Goal: Information Seeking & Learning: Learn about a topic

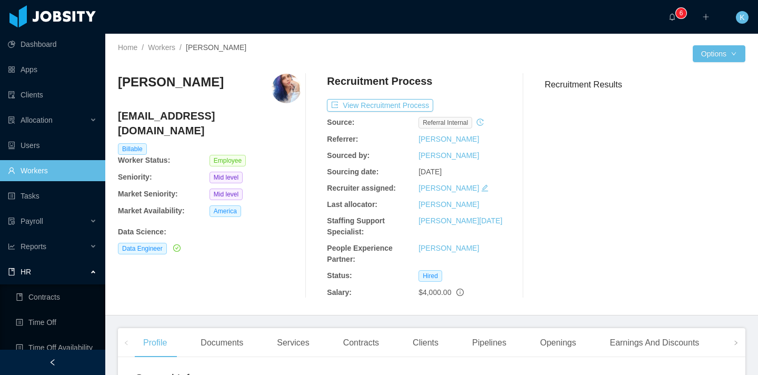
drag, startPoint x: 65, startPoint y: 321, endPoint x: 172, endPoint y: 277, distance: 115.2
click at [65, 321] on link "Time Off" at bounding box center [56, 322] width 81 height 21
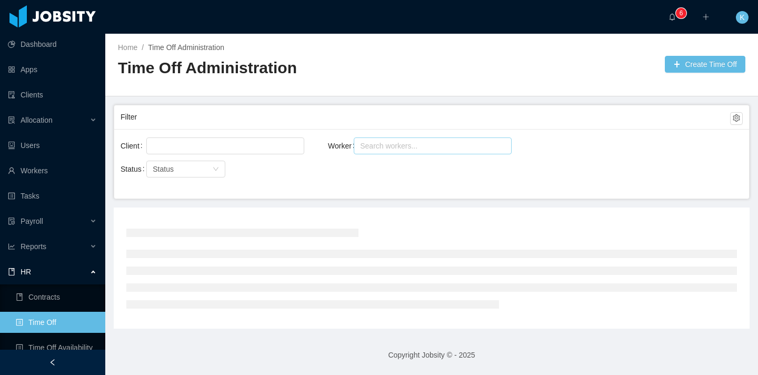
click at [427, 145] on div "Search workers..." at bounding box center [428, 146] width 136 height 11
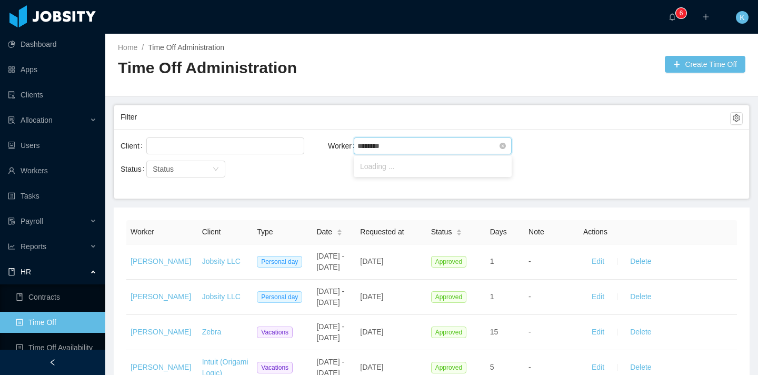
type input "*********"
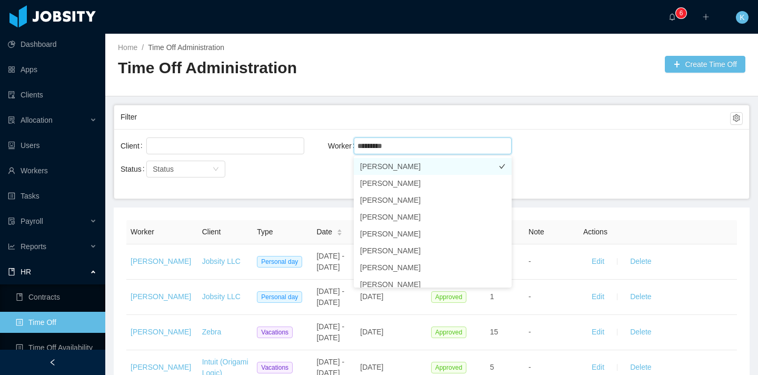
click at [414, 169] on li "[PERSON_NAME]" at bounding box center [433, 166] width 158 height 17
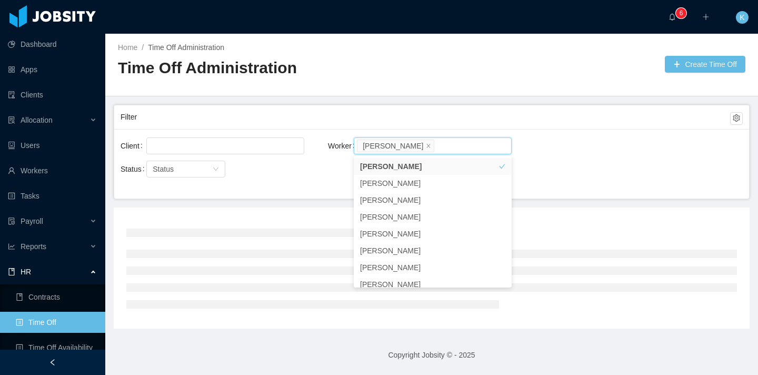
click at [600, 152] on div "Client Worker Search workers... [PERSON_NAME]" at bounding box center [432, 152] width 623 height 34
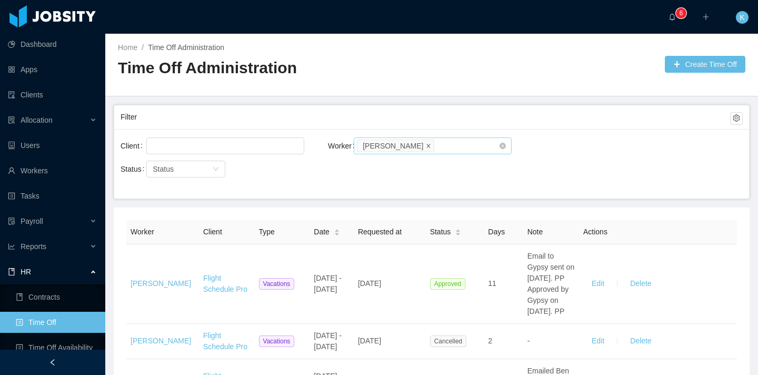
click at [426, 145] on icon "icon: close" at bounding box center [428, 145] width 5 height 5
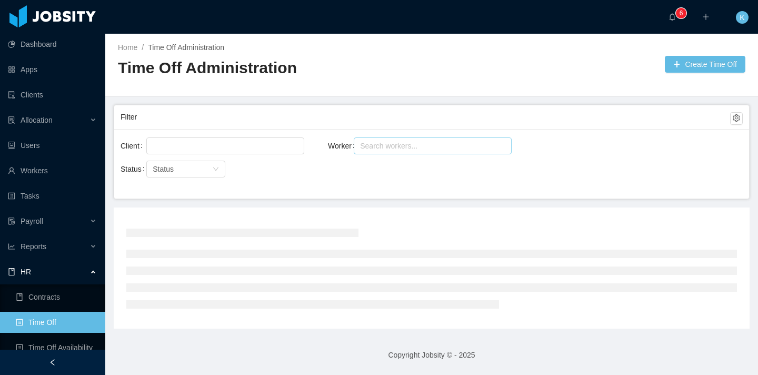
click at [415, 145] on div "Search workers..." at bounding box center [428, 146] width 136 height 11
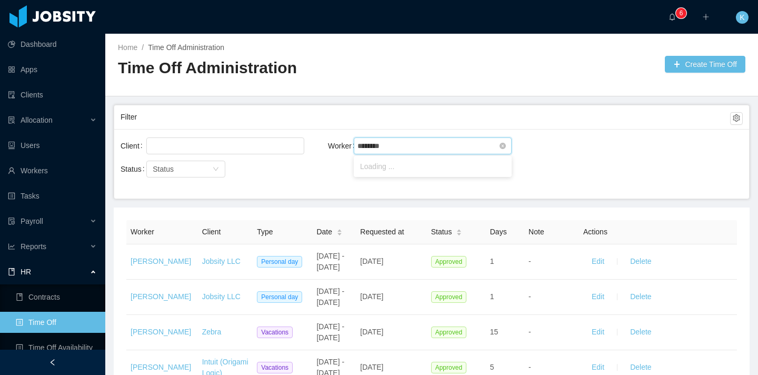
type input "*********"
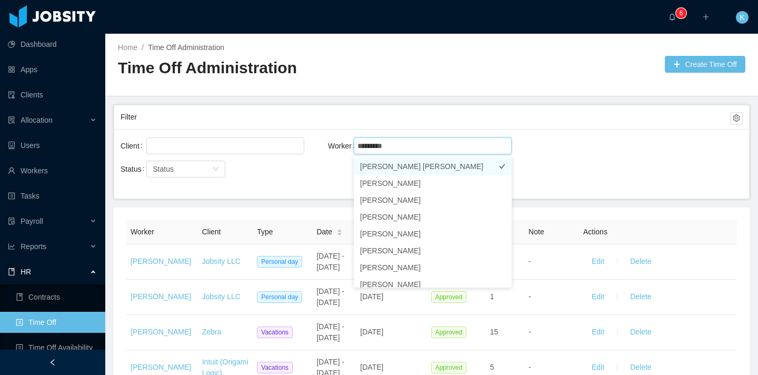
click at [411, 169] on li "[PERSON_NAME] [PERSON_NAME]" at bounding box center [433, 166] width 158 height 17
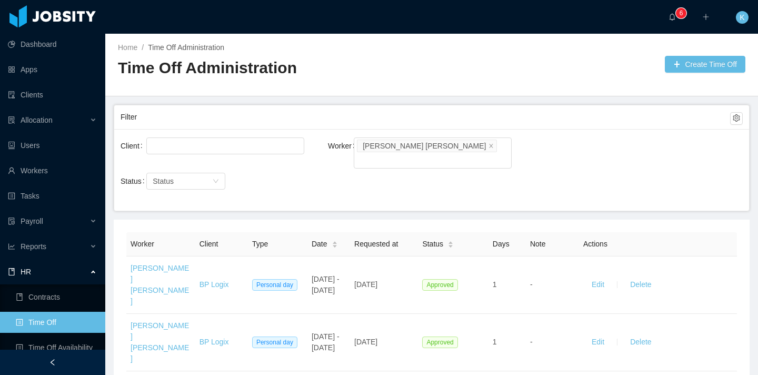
click at [591, 117] on div "Filter" at bounding box center [426, 116] width 610 height 19
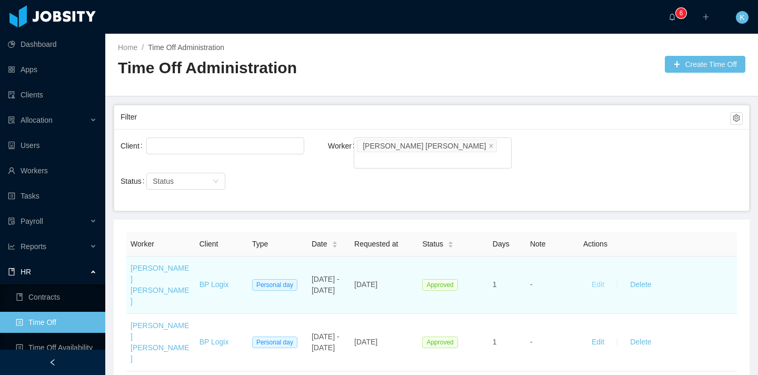
click at [600, 277] on button "Edit" at bounding box center [598, 285] width 29 height 17
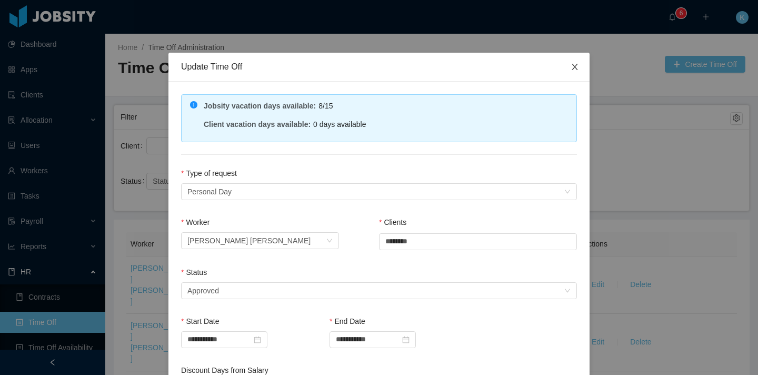
click at [581, 71] on span "Close" at bounding box center [574, 67] width 29 height 29
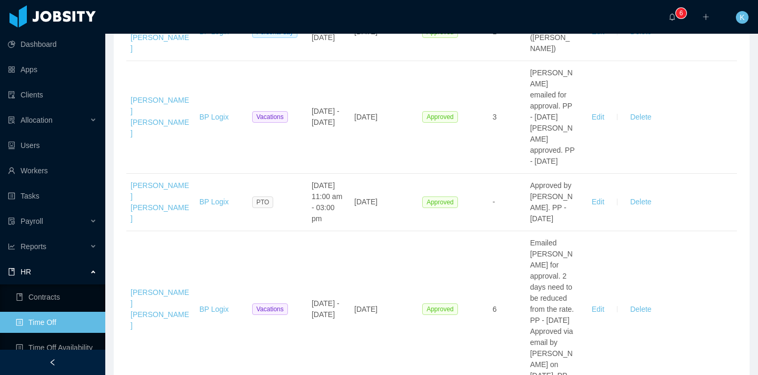
scroll to position [1460, 0]
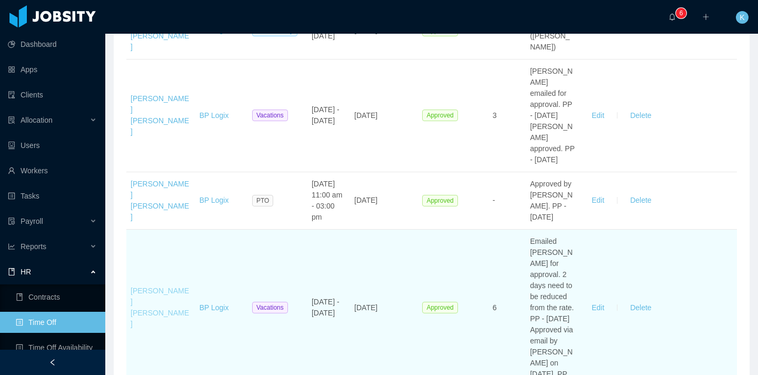
click at [155, 287] on link "[PERSON_NAME] [PERSON_NAME]" at bounding box center [160, 308] width 58 height 42
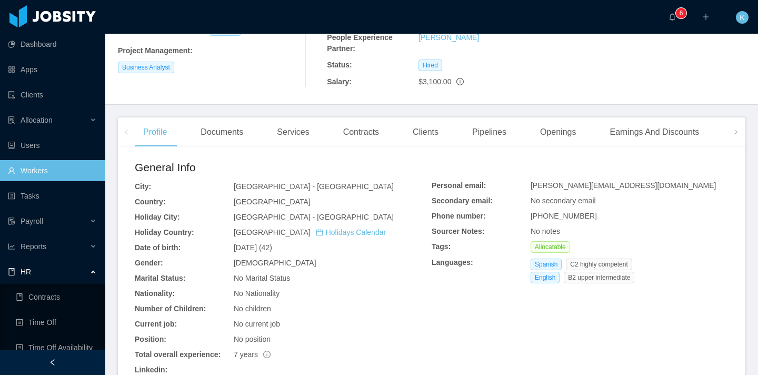
scroll to position [186, 0]
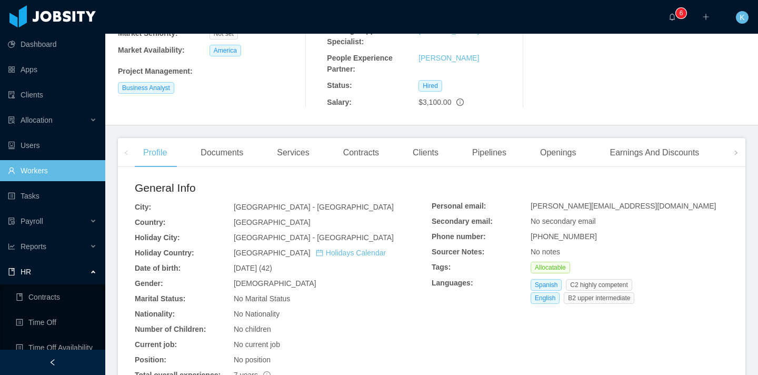
click at [348, 149] on div "Contracts" at bounding box center [361, 152] width 53 height 29
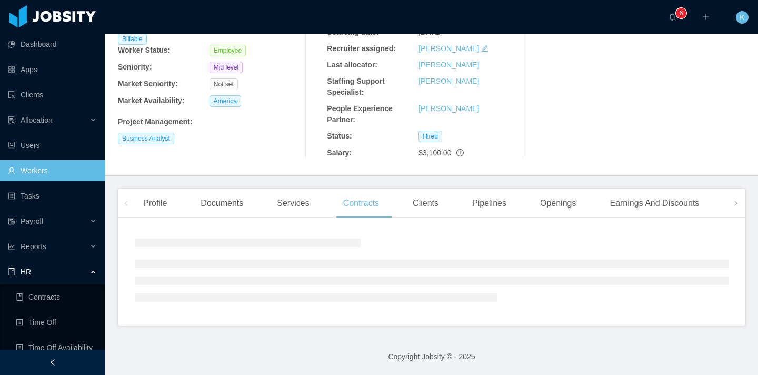
scroll to position [172, 0]
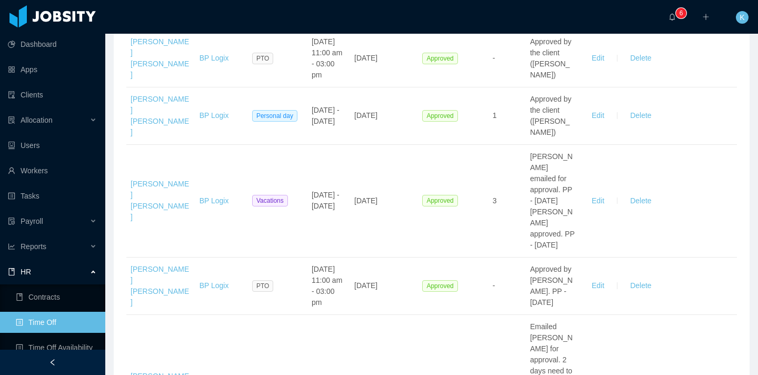
scroll to position [1769, 0]
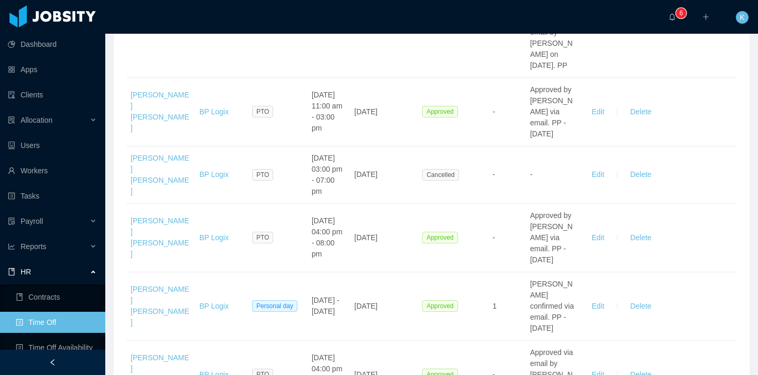
drag, startPoint x: 323, startPoint y: 281, endPoint x: 323, endPoint y: 256, distance: 24.8
drag, startPoint x: 312, startPoint y: 258, endPoint x: 338, endPoint y: 284, distance: 37.2
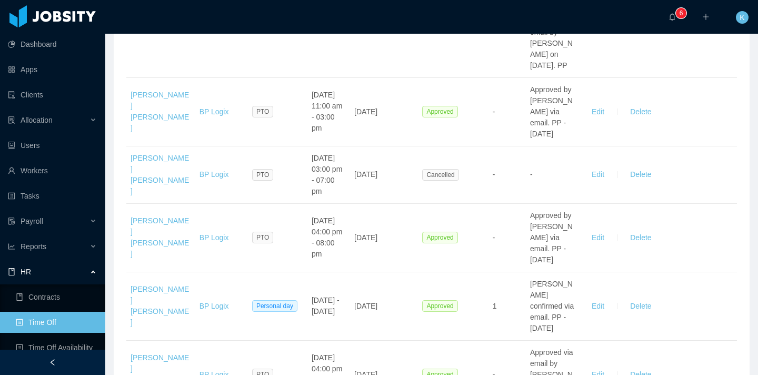
drag, startPoint x: 334, startPoint y: 275, endPoint x: 334, endPoint y: 244, distance: 30.6
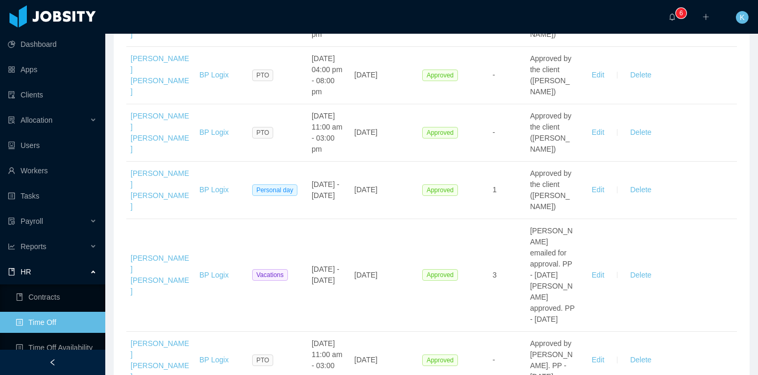
scroll to position [1310, 0]
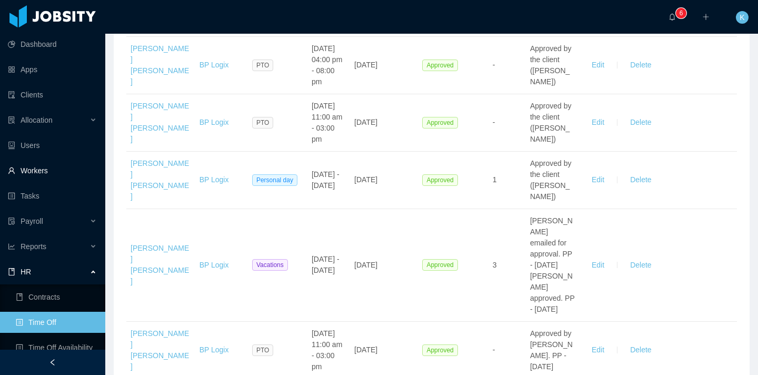
click at [56, 166] on link "Workers" at bounding box center [52, 170] width 89 height 21
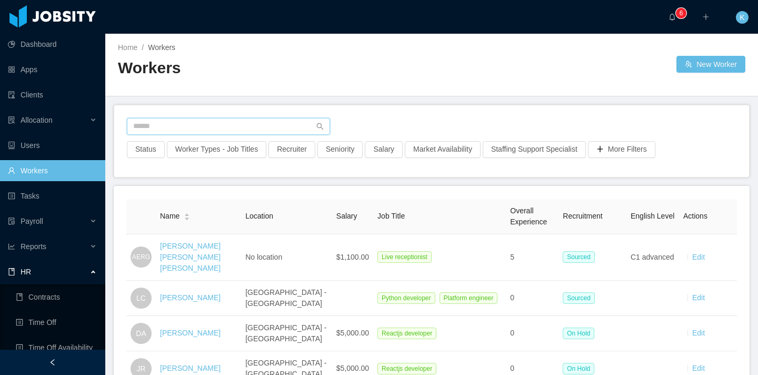
click at [156, 126] on input "text" at bounding box center [228, 126] width 203 height 17
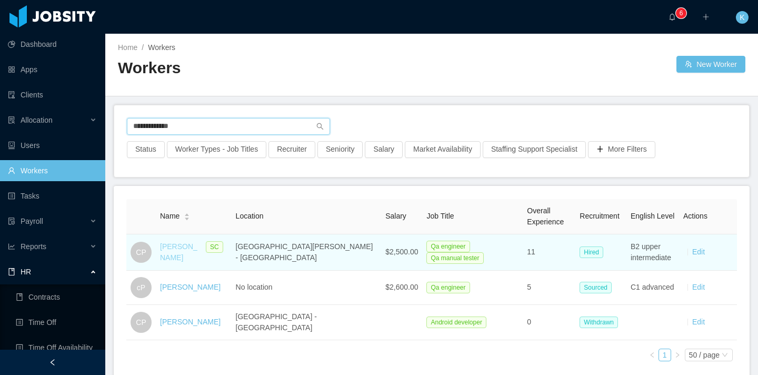
type input "**********"
click at [172, 258] on link "[PERSON_NAME]" at bounding box center [178, 251] width 37 height 19
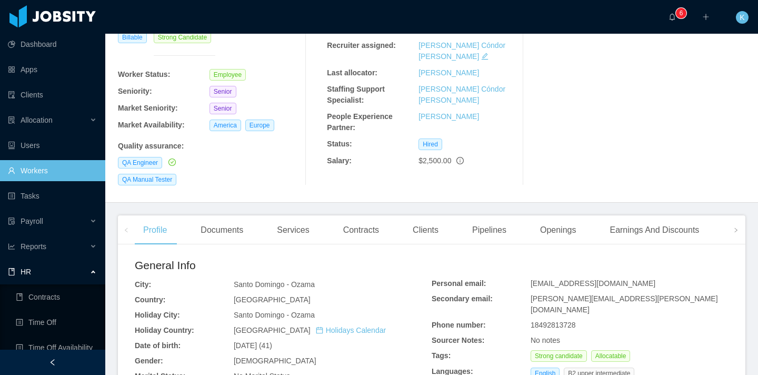
scroll to position [258, 0]
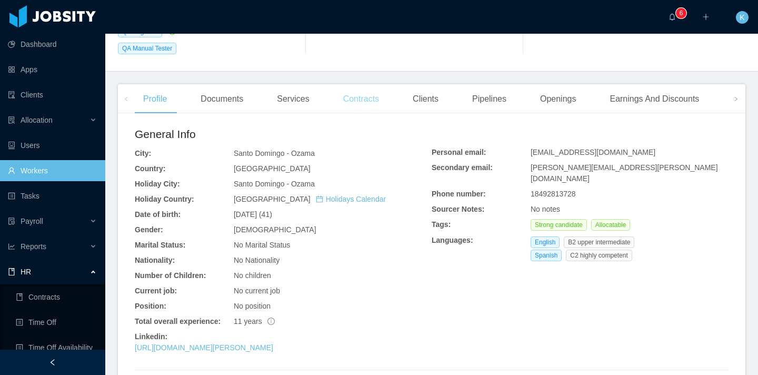
click at [371, 84] on div "Contracts" at bounding box center [361, 98] width 53 height 29
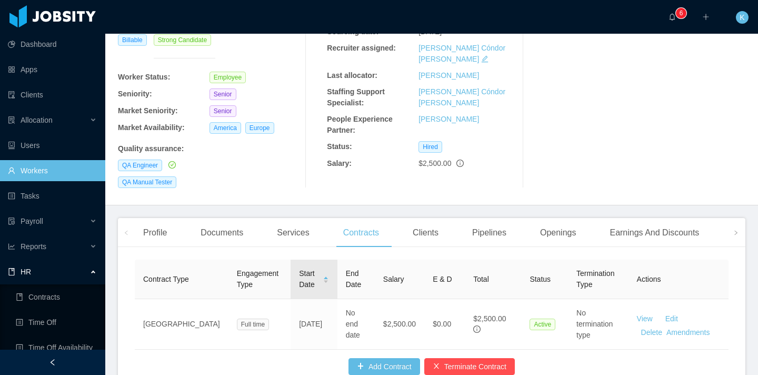
scroll to position [160, 0]
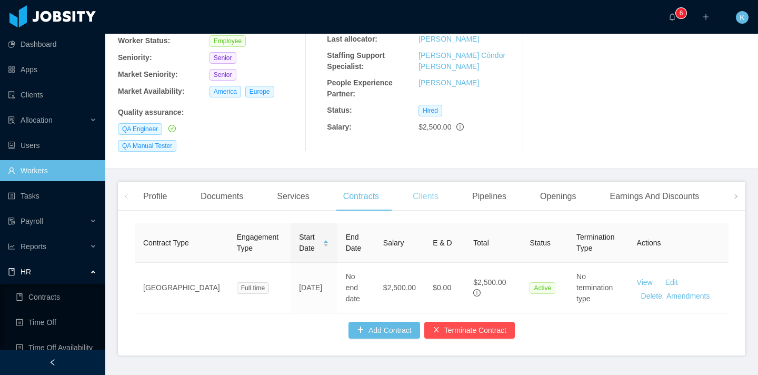
click at [435, 182] on div "Clients" at bounding box center [426, 196] width 43 height 29
